Goal: Book appointment/travel/reservation

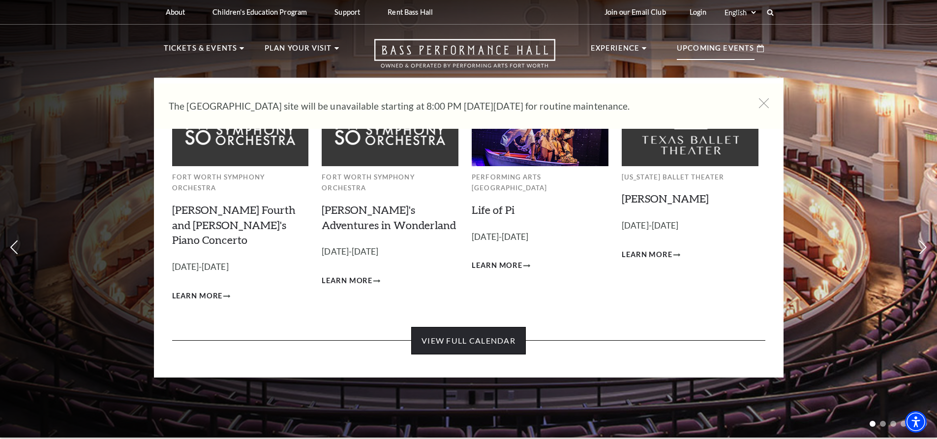
click at [474, 327] on link "View Full Calendar" at bounding box center [468, 341] width 115 height 28
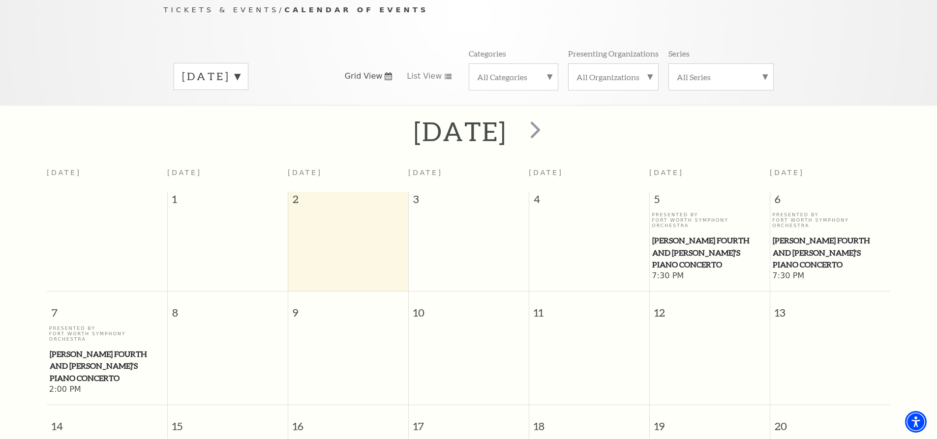
scroll to position [104, 0]
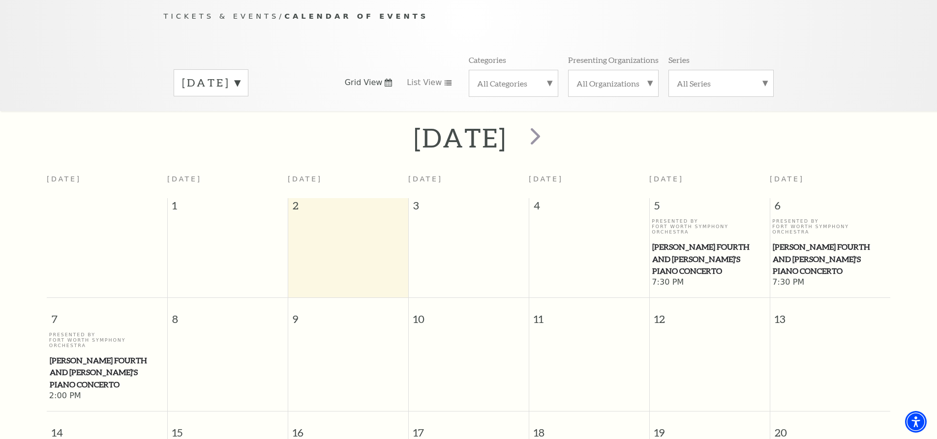
click at [240, 75] on label "[DATE]" at bounding box center [211, 82] width 58 height 15
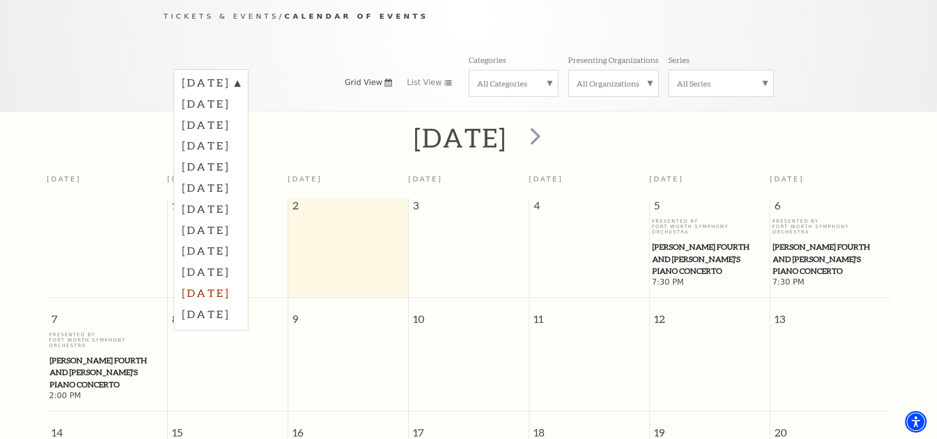
click at [235, 282] on label "[DATE]" at bounding box center [211, 292] width 58 height 21
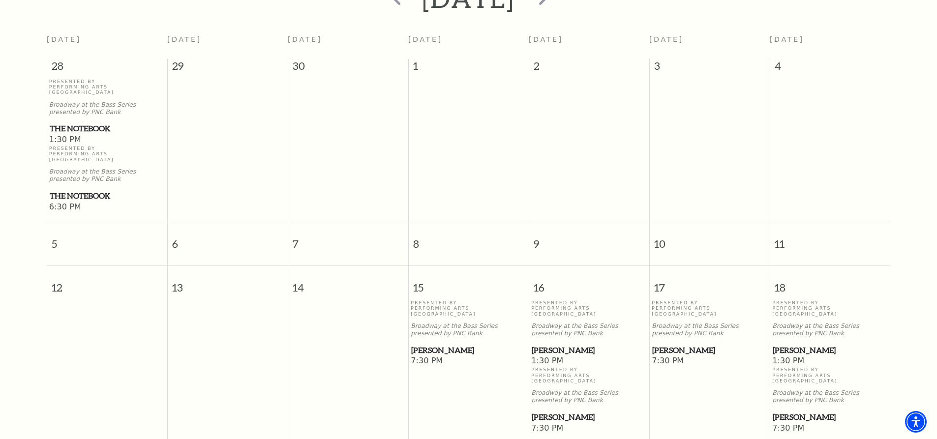
scroll to position [284, 0]
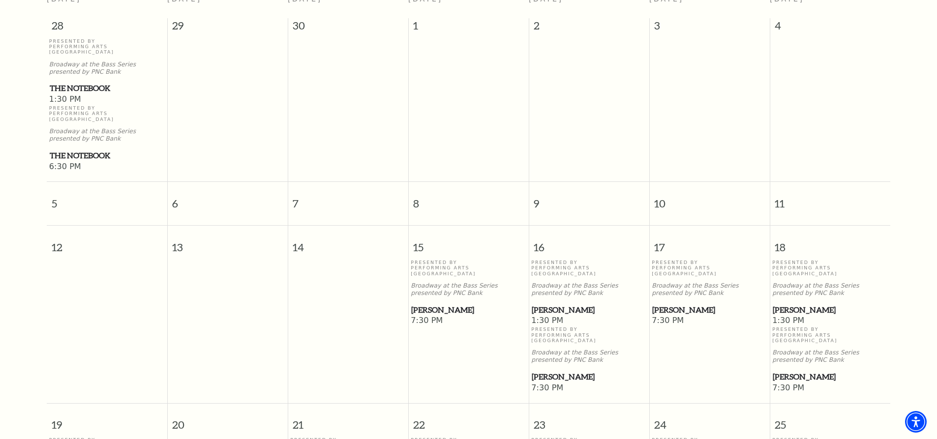
click at [549, 304] on span "[PERSON_NAME]" at bounding box center [588, 310] width 115 height 12
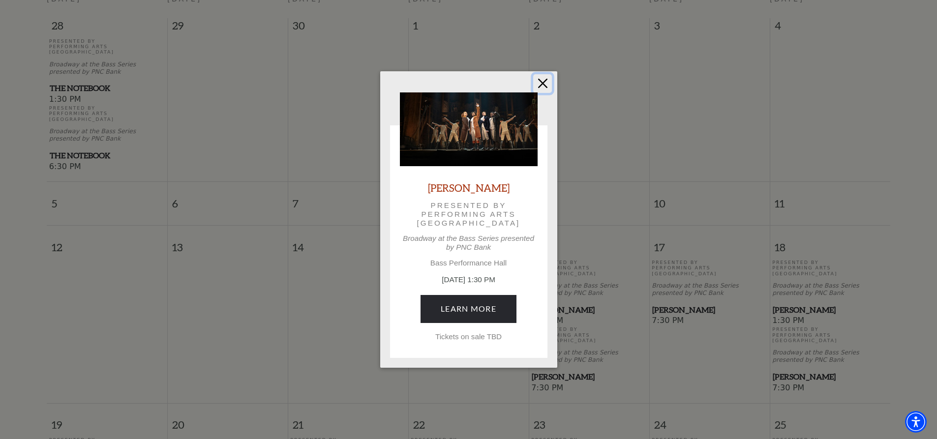
click at [543, 84] on button "Close" at bounding box center [542, 83] width 19 height 19
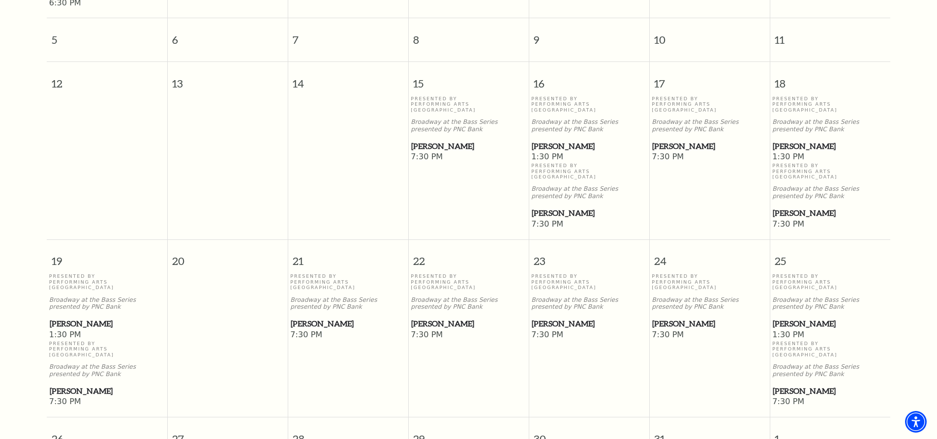
scroll to position [431, 0]
